Goal: Information Seeking & Learning: Learn about a topic

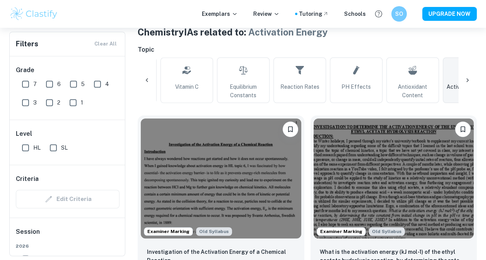
scroll to position [157, 0]
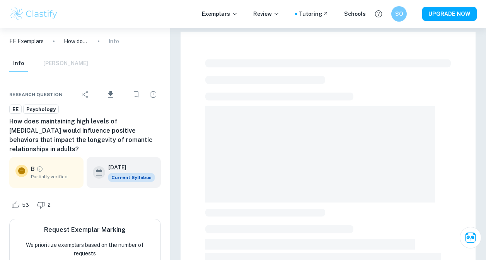
scroll to position [192, 0]
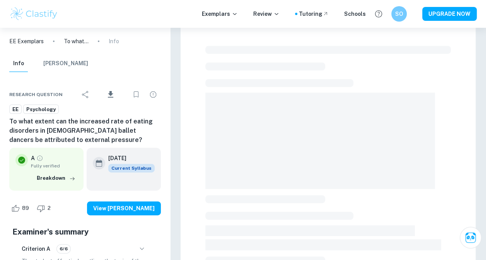
scroll to position [51, 0]
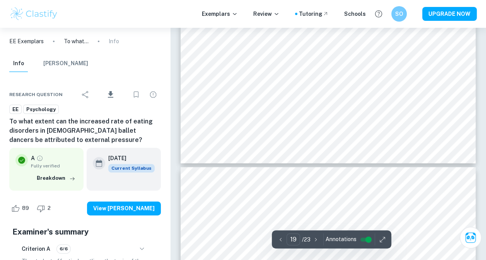
type input "18"
